Goal: Information Seeking & Learning: Learn about a topic

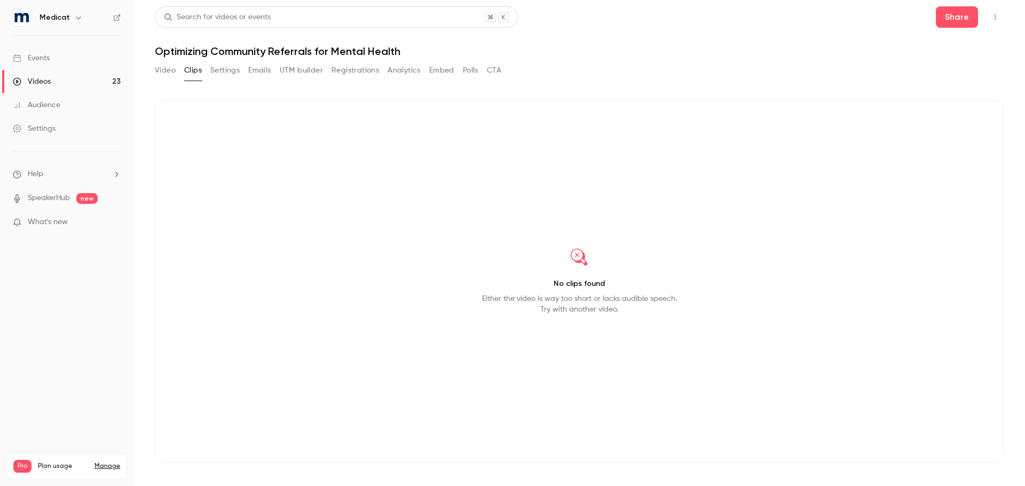
click at [53, 64] on link "Events" at bounding box center [67, 57] width 134 height 23
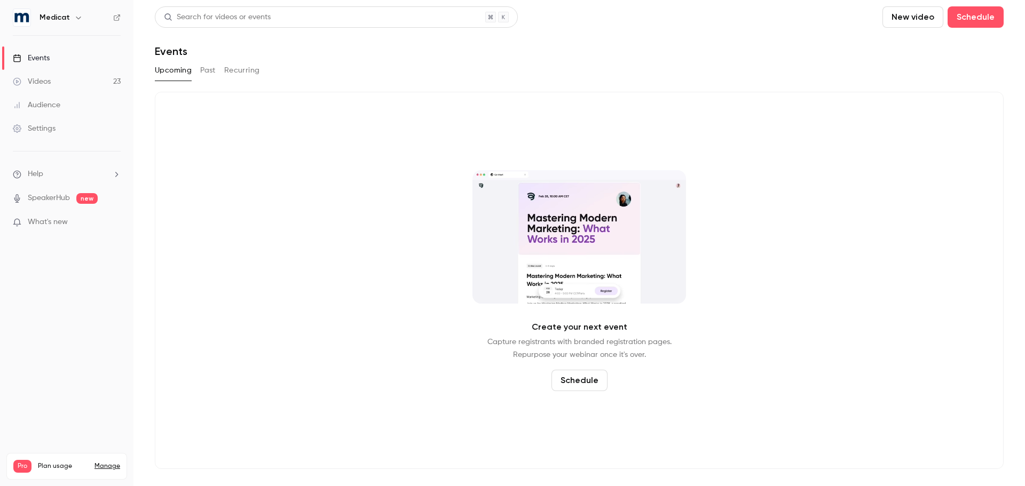
click at [210, 72] on button "Past" at bounding box center [207, 70] width 15 height 17
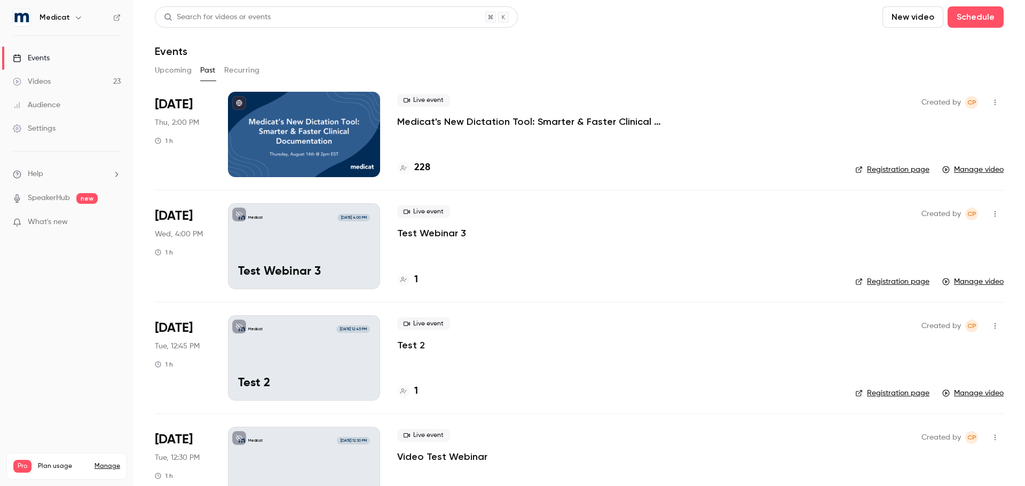
click at [420, 170] on h4 "228" at bounding box center [422, 168] width 16 height 14
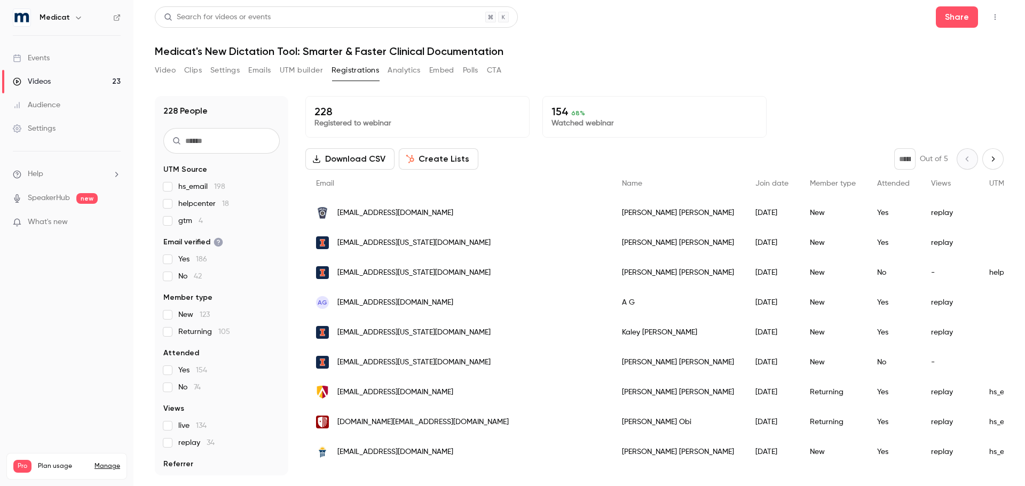
click at [197, 70] on button "Clips" at bounding box center [193, 70] width 18 height 17
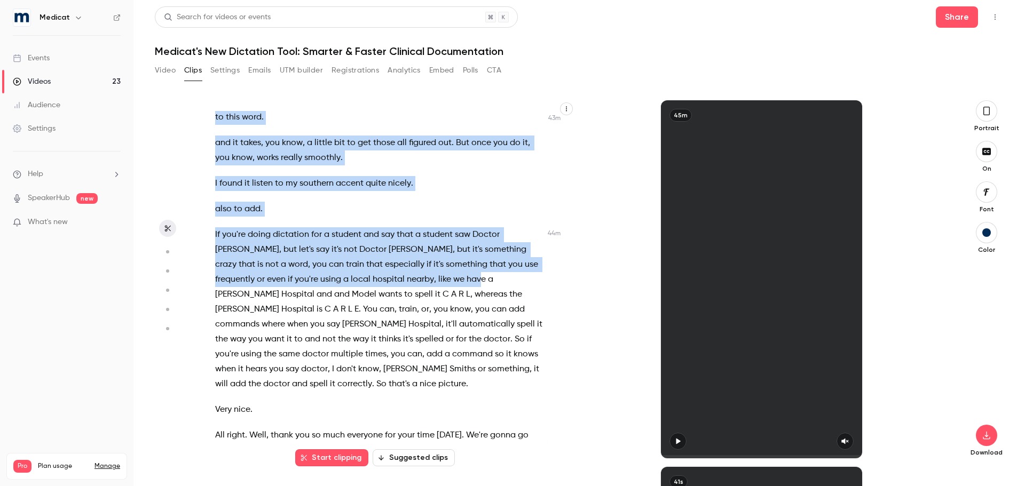
scroll to position [8623, 0]
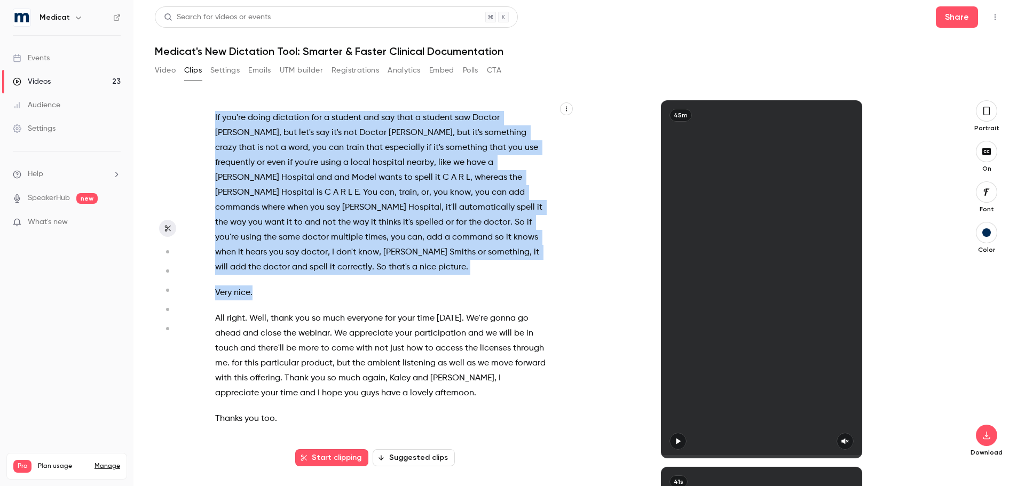
drag, startPoint x: 213, startPoint y: 216, endPoint x: 377, endPoint y: 287, distance: 179.4
click at [377, 287] on div "Welcome to Medica's new dictation tool , smarter and faster clinical documentat…" at bounding box center [386, 285] width 368 height 348
copy div "so I'm [PERSON_NAME] . I'm a nurse practitioner . I work at the [PERSON_NAME][G…"
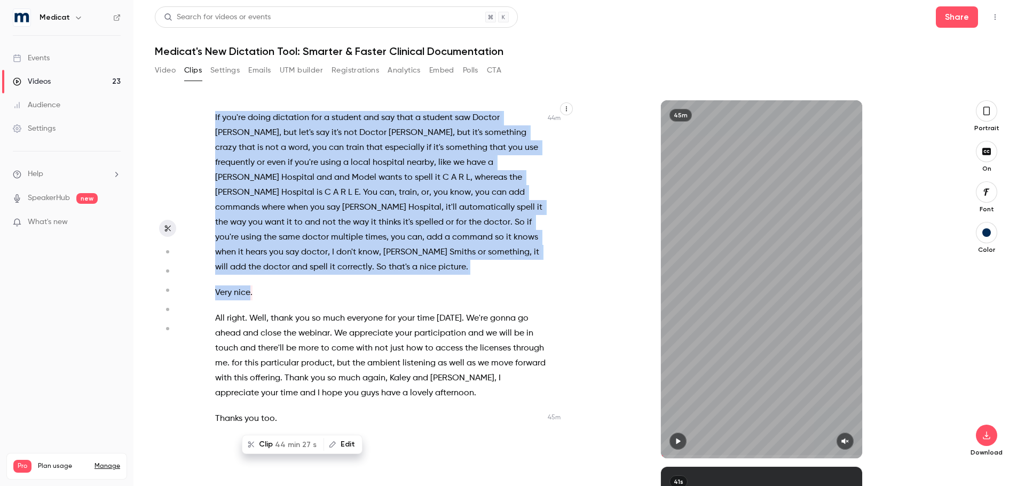
type input "****"
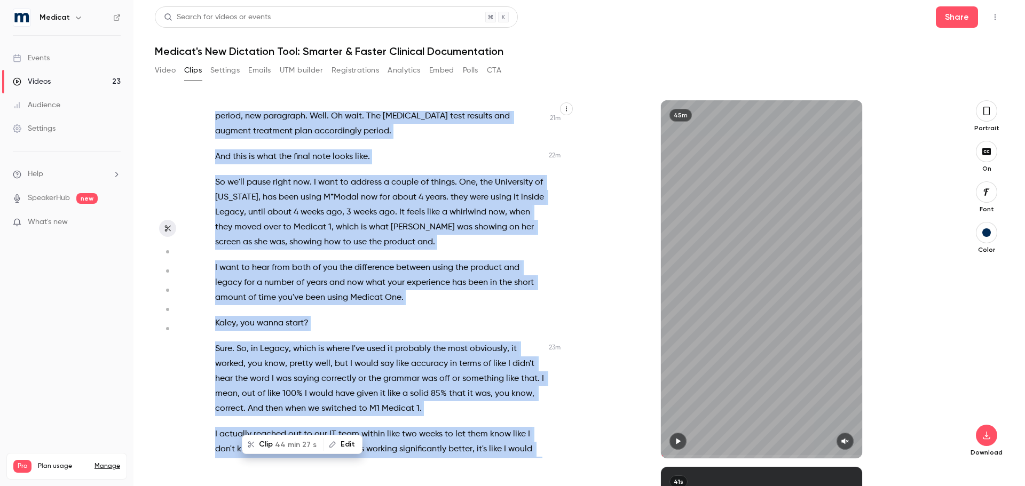
scroll to position [0, 0]
